Goal: Find specific page/section: Find specific page/section

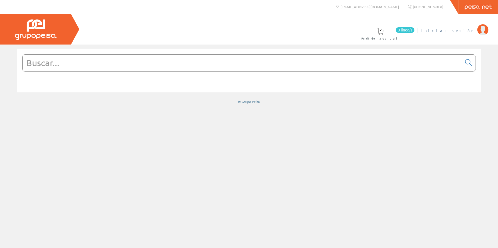
click at [463, 30] on span "Iniciar sesión" at bounding box center [448, 31] width 54 height 6
click at [334, 56] on input "text" at bounding box center [242, 63] width 439 height 17
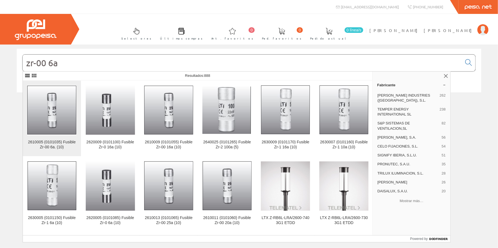
type input "zr-00 6a"
click at [55, 107] on img at bounding box center [51, 110] width 49 height 50
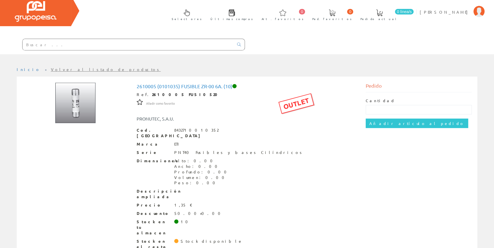
scroll to position [27, 0]
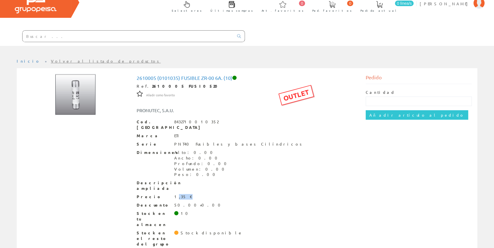
drag, startPoint x: 176, startPoint y: 192, endPoint x: 191, endPoint y: 191, distance: 14.5
click at [191, 194] on div "Precio 1,35 €" at bounding box center [247, 197] width 221 height 6
drag, startPoint x: 191, startPoint y: 191, endPoint x: 201, endPoint y: 207, distance: 19.3
click at [201, 211] on div "Stock en tu almacen 10" at bounding box center [247, 219] width 221 height 17
drag, startPoint x: 187, startPoint y: 77, endPoint x: 229, endPoint y: 78, distance: 41.8
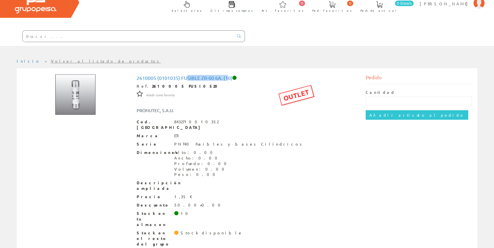
click at [229, 78] on h1 "2610005 (0101035) Fusible Zr-00 6a. (10)" at bounding box center [247, 78] width 221 height 6
drag, startPoint x: 171, startPoint y: 221, endPoint x: 205, endPoint y: 220, distance: 34.3
click at [205, 230] on div "Stock en el resto del grupo Stock disponible" at bounding box center [247, 238] width 221 height 17
click at [18, 60] on link "Inicio" at bounding box center [29, 60] width 24 height 5
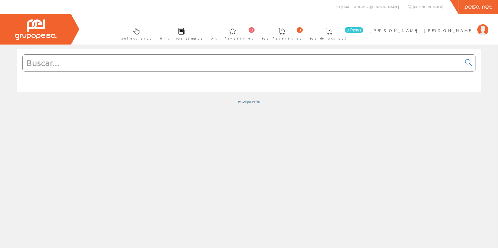
click at [199, 67] on input "text" at bounding box center [242, 63] width 439 height 17
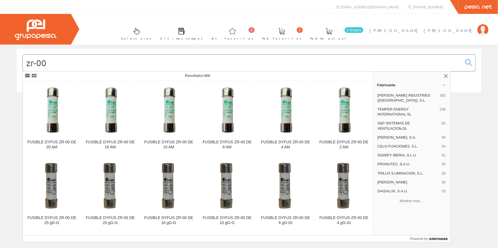
type input "zr-00"
click at [431, 27] on link "[PERSON_NAME] [PERSON_NAME]" at bounding box center [428, 25] width 119 height 5
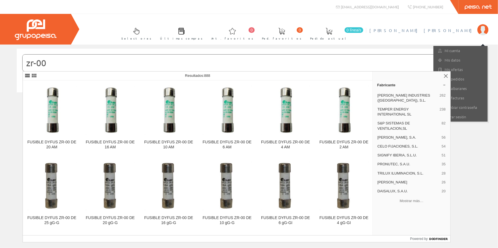
drag, startPoint x: 480, startPoint y: 169, endPoint x: 478, endPoint y: 157, distance: 12.4
click at [480, 168] on div "zr-00" at bounding box center [249, 147] width 498 height 204
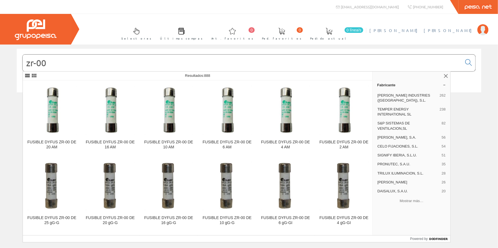
click at [455, 30] on span "[PERSON_NAME] [PERSON_NAME]" at bounding box center [421, 31] width 105 height 6
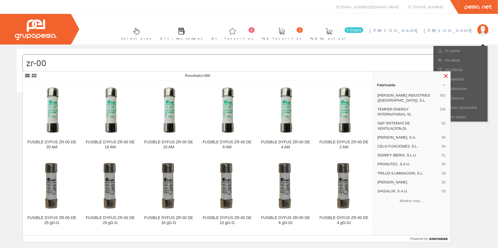
click at [445, 75] on link at bounding box center [446, 76] width 7 height 7
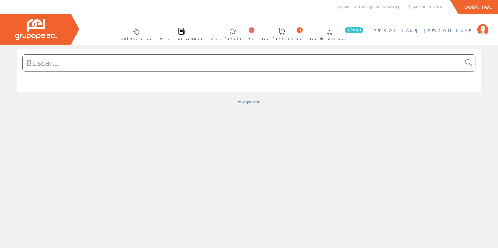
click at [437, 30] on span "[PERSON_NAME] [PERSON_NAME]" at bounding box center [421, 31] width 105 height 6
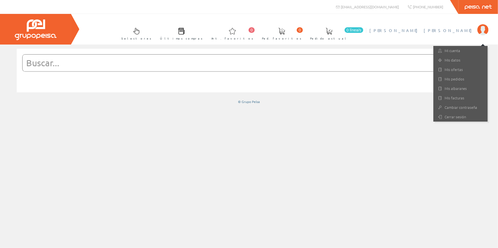
click at [382, 66] on input "text" at bounding box center [242, 63] width 439 height 17
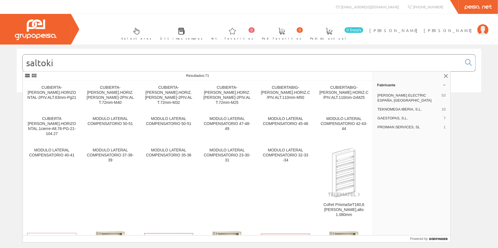
type input "saltoki"
